Goal: Transaction & Acquisition: Purchase product/service

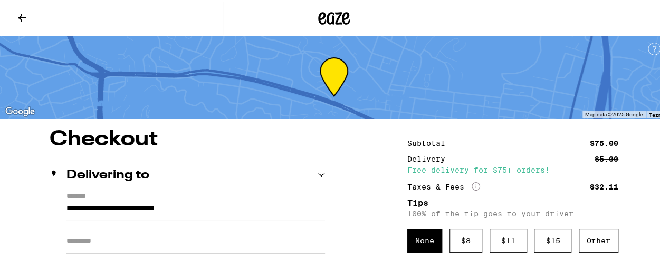
click at [318, 14] on icon at bounding box center [334, 16] width 32 height 19
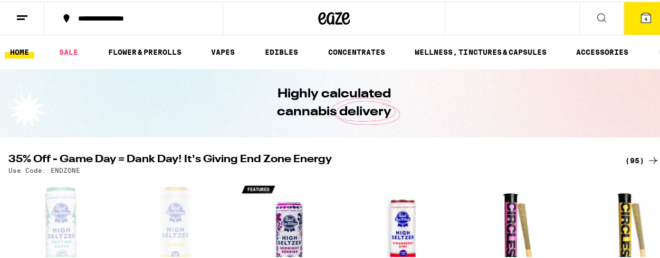
click at [644, 19] on span "4" at bounding box center [645, 17] width 3 height 6
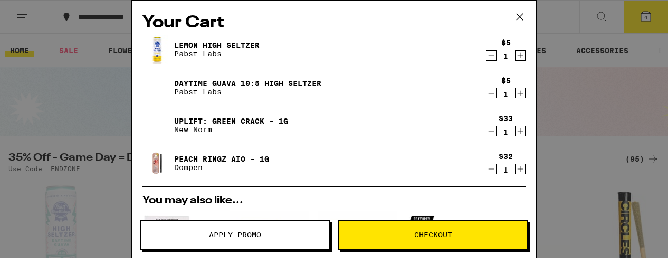
click at [517, 17] on icon at bounding box center [519, 17] width 16 height 16
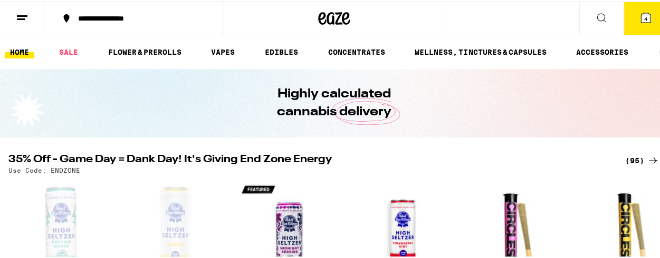
click at [644, 18] on span "4" at bounding box center [645, 17] width 3 height 6
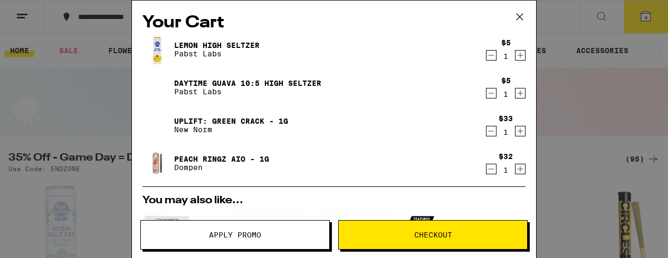
click at [486, 55] on icon "Decrement" at bounding box center [490, 55] width 9 height 13
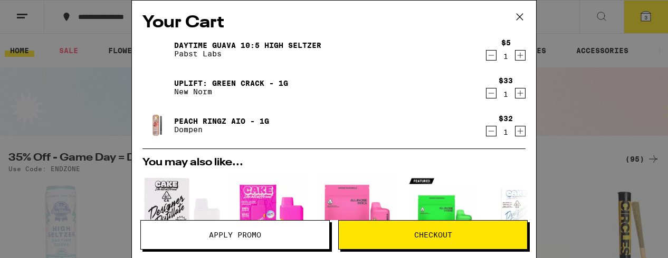
click at [488, 55] on icon "Decrement" at bounding box center [491, 55] width 6 height 0
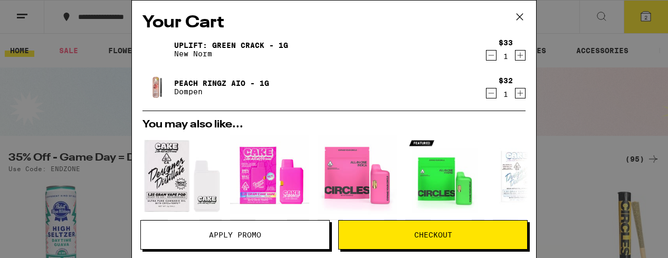
click at [95, 95] on div "Your Cart Uplift: Green Crack - 1g New Norm $33 1 Peach Ringz AIO - 1g Dompen $…" at bounding box center [334, 129] width 668 height 258
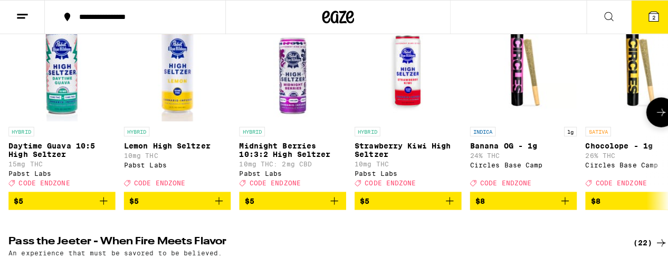
scroll to position [164, 0]
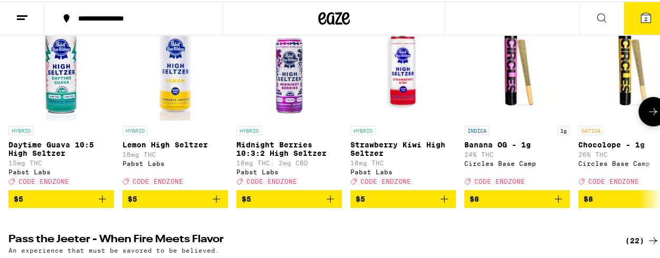
click at [427, 204] on span "$5" at bounding box center [402, 197] width 95 height 13
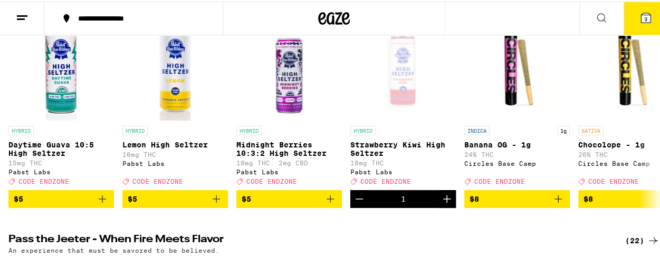
click at [644, 16] on span "3" at bounding box center [645, 17] width 3 height 6
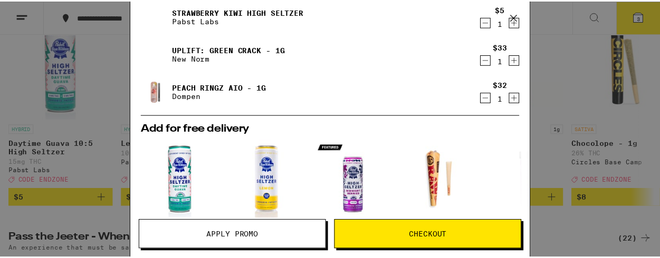
scroll to position [34, 0]
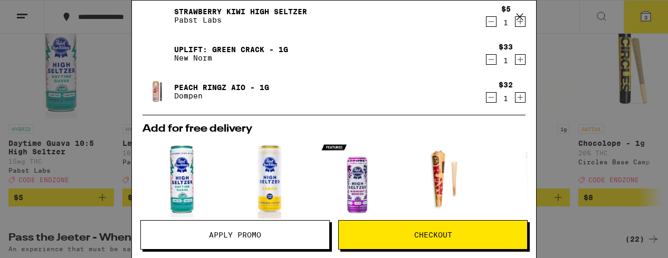
click at [216, 231] on span "Apply Promo" at bounding box center [235, 234] width 52 height 7
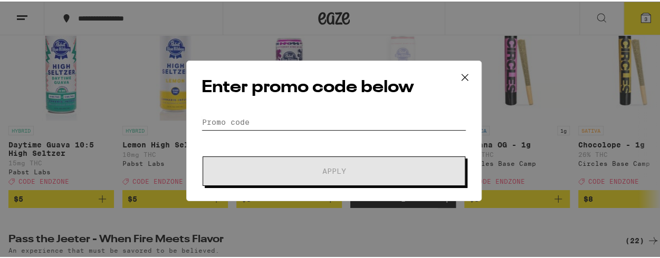
click at [248, 123] on input "Promo Code" at bounding box center [333, 121] width 265 height 16
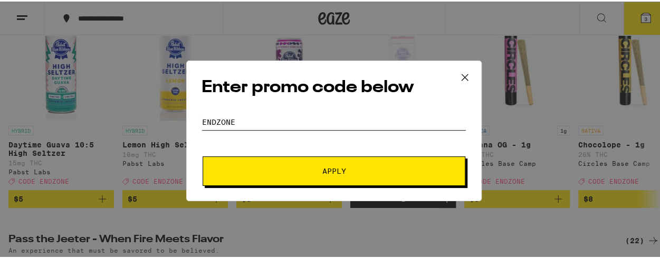
type input "endzone"
click at [295, 168] on span "Apply" at bounding box center [334, 169] width 190 height 7
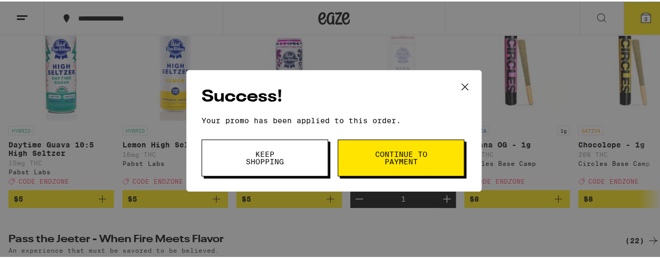
click at [409, 151] on span "Continue to payment" at bounding box center [401, 156] width 54 height 15
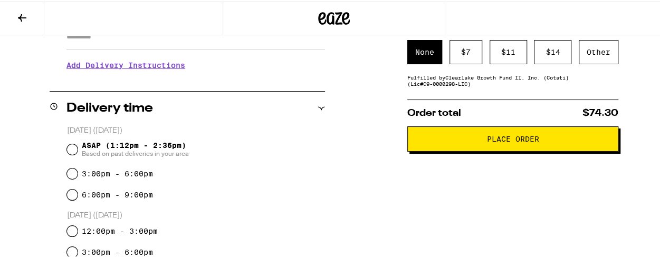
scroll to position [247, 0]
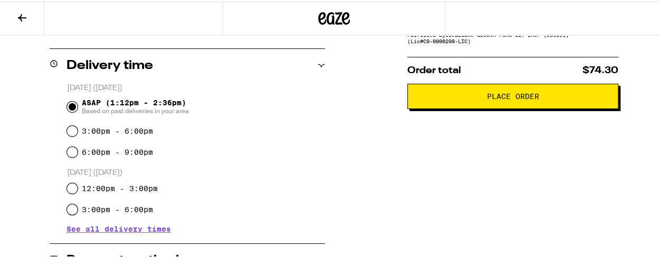
click at [73, 108] on input "ASAP (1:12pm - 2:36pm) Based on past deliveries in your area" at bounding box center [72, 105] width 11 height 11
radio input "true"
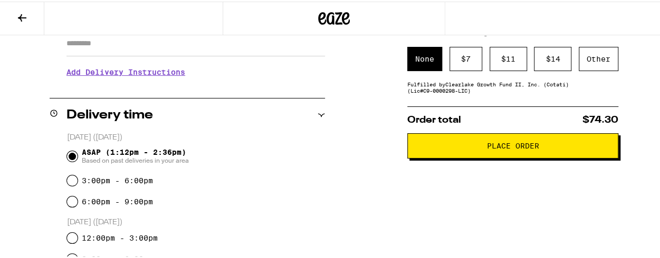
scroll to position [168, 0]
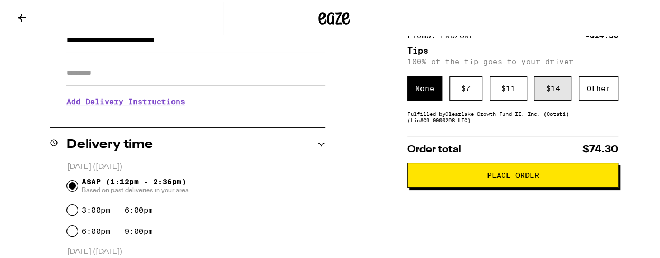
click at [535, 84] on div "$ 14" at bounding box center [552, 87] width 37 height 24
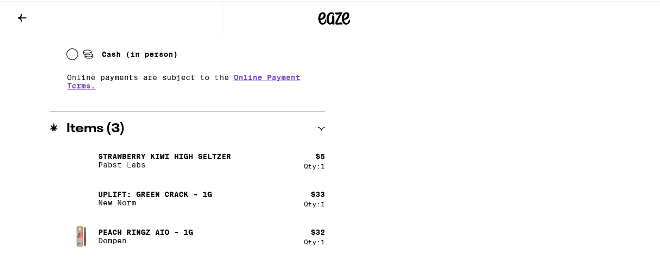
scroll to position [536, 0]
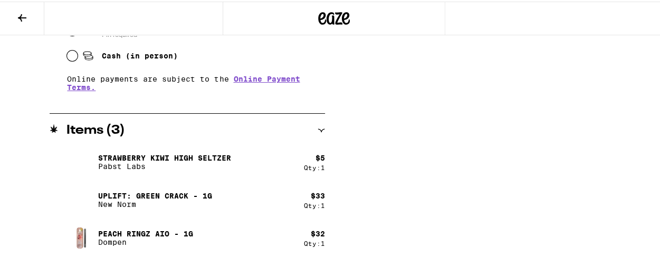
click at [194, 162] on p "Pabst Labs" at bounding box center [164, 165] width 133 height 8
click at [320, 130] on icon at bounding box center [320, 128] width 7 height 7
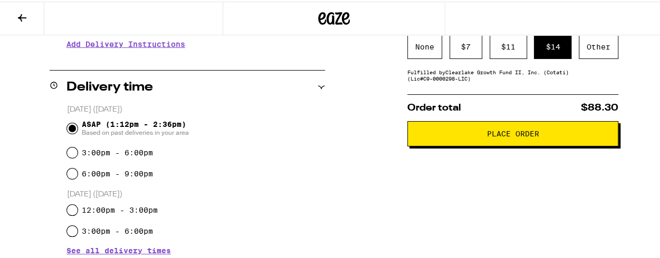
scroll to position [224, 0]
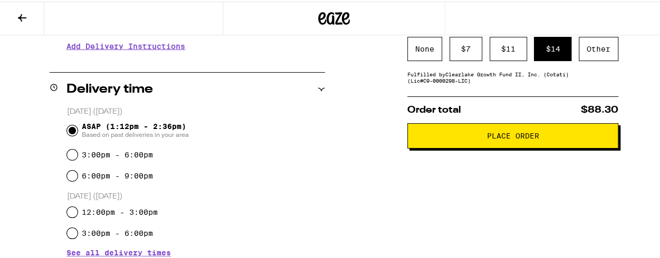
click at [516, 138] on span "Place Order" at bounding box center [513, 134] width 52 height 7
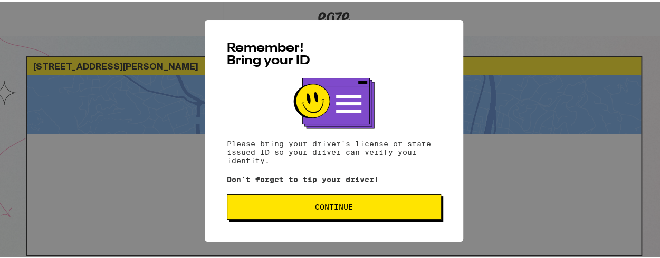
click at [336, 209] on span "Continue" at bounding box center [334, 205] width 38 height 7
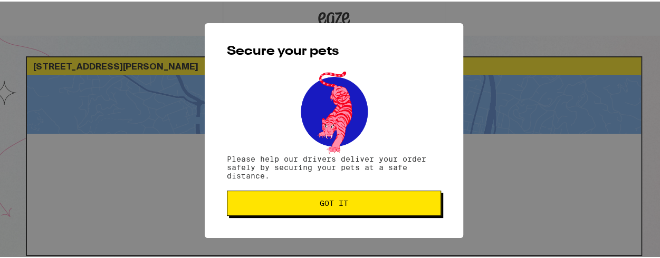
click at [336, 209] on button "Got it" at bounding box center [334, 201] width 214 height 25
